Goal: Information Seeking & Learning: Find specific fact

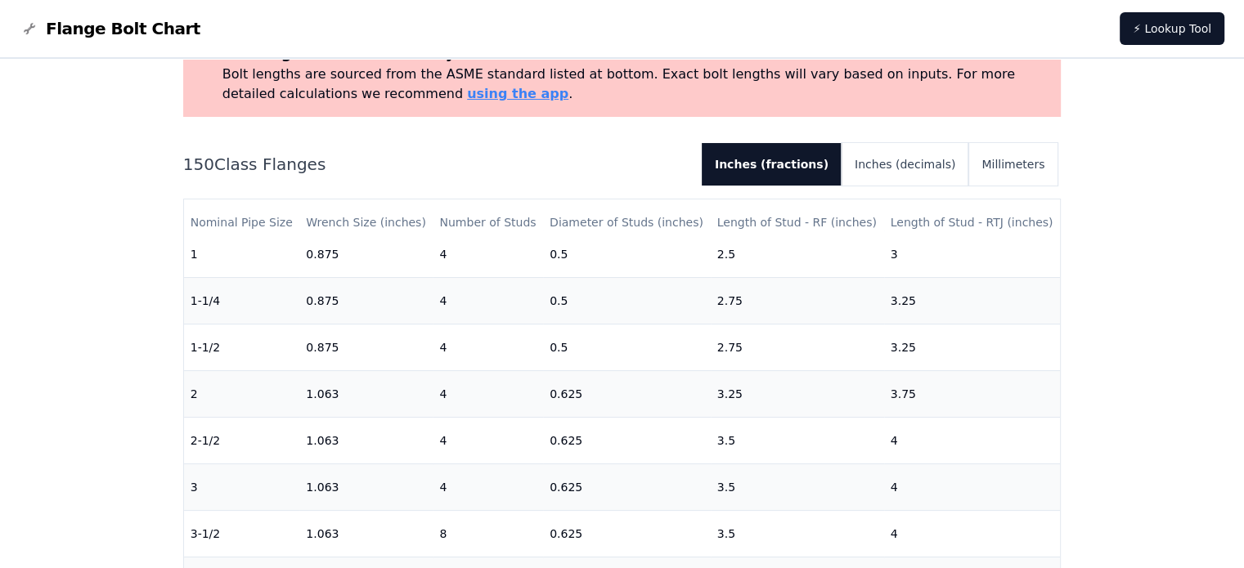
scroll to position [164, 0]
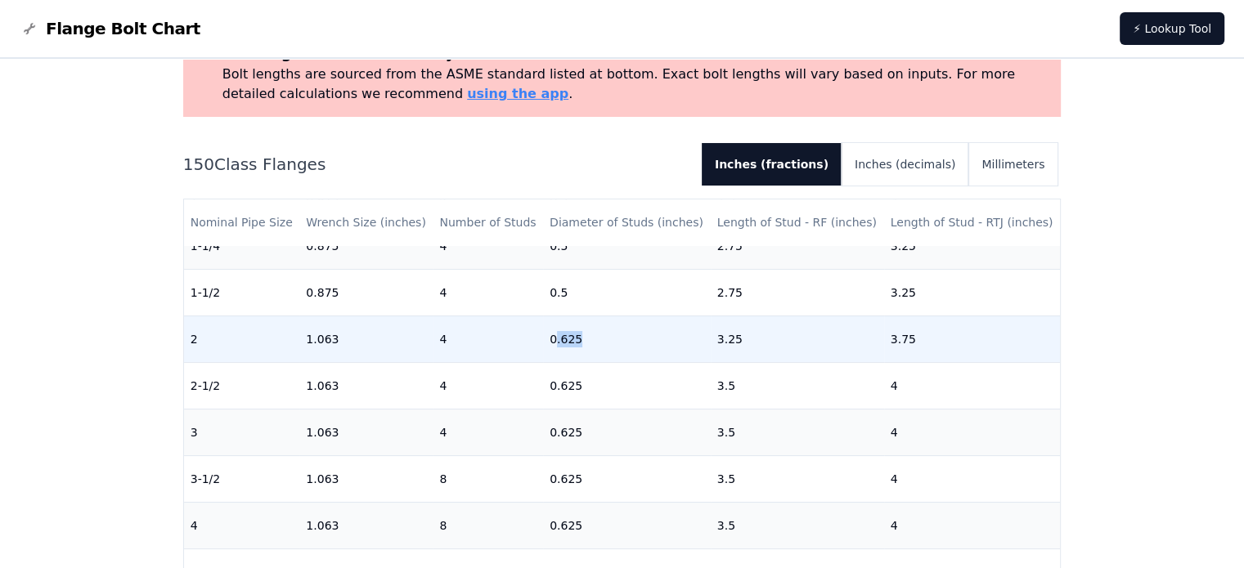
drag, startPoint x: 550, startPoint y: 339, endPoint x: 577, endPoint y: 337, distance: 27.1
click at [577, 337] on td "0.625" at bounding box center [627, 339] width 168 height 47
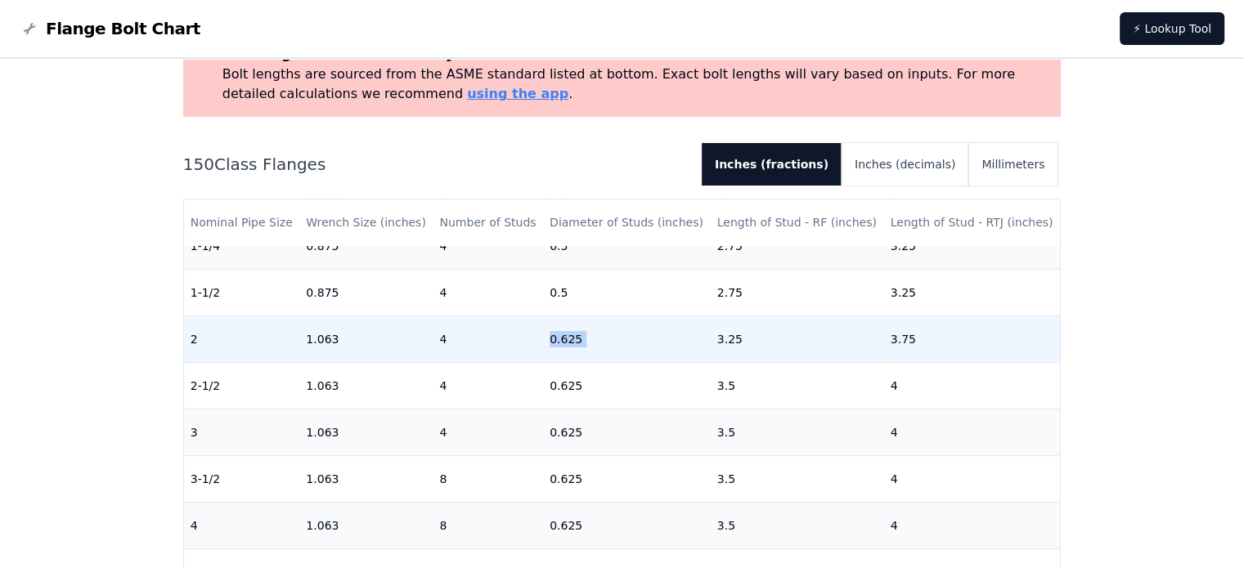
click at [577, 337] on td "0.625" at bounding box center [627, 339] width 168 height 47
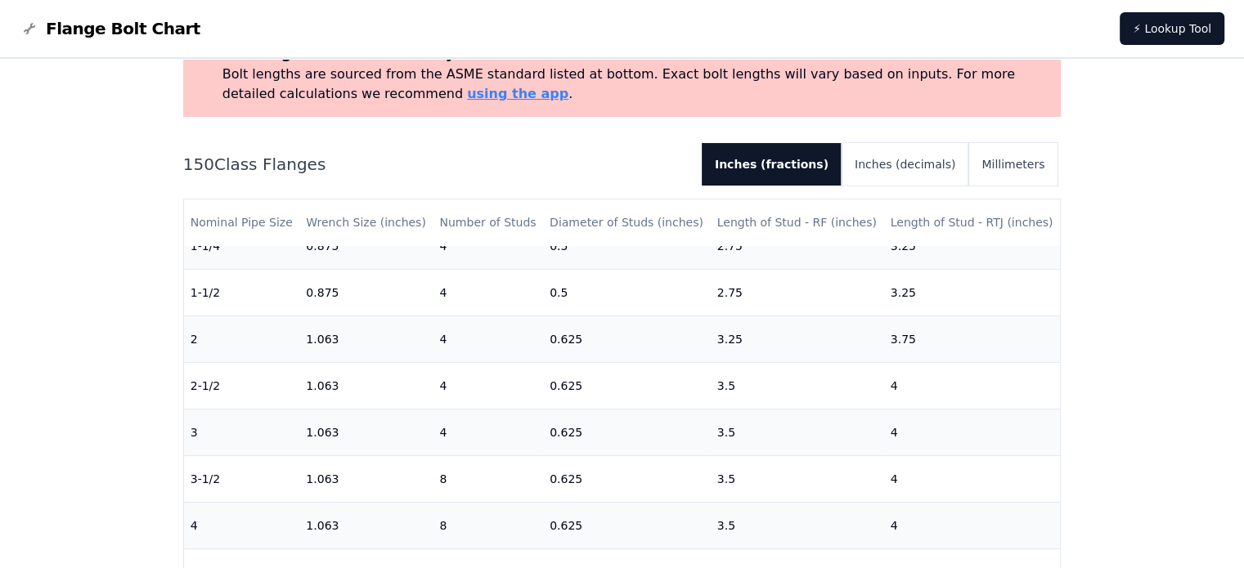
click at [0, 306] on div "# 150 Flange Bolt Chart Warning: For reference only Bolt lengths are sourced fr…" at bounding box center [622, 485] width 1244 height 1070
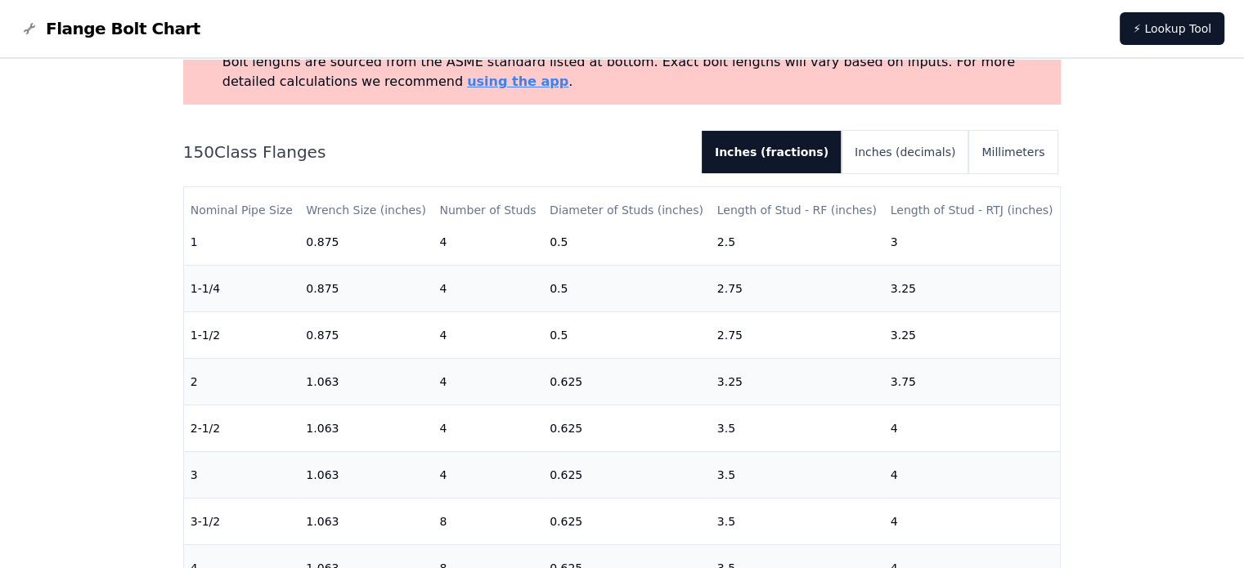
scroll to position [0, 0]
